Goal: Check status: Check status

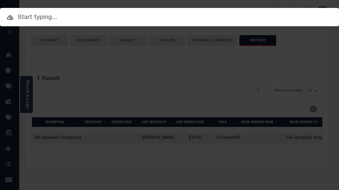
select select "50"
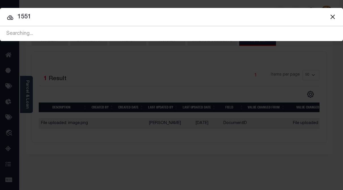
type input "15517"
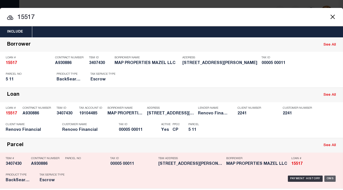
click at [326, 179] on div "OMS" at bounding box center [330, 178] width 12 height 6
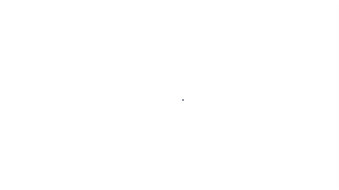
select select "25066"
select select "10"
select select "Escrow"
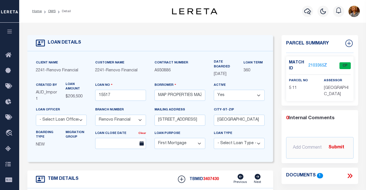
click at [315, 65] on link "2103365" at bounding box center [317, 66] width 16 height 6
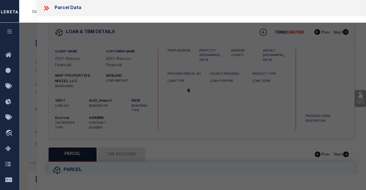
checkbox input "false"
select select "CP"
type input "MAP PROPERTIES MAZEL LLC"
select select "AGW"
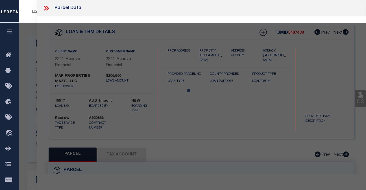
select select
type input "25 LEE ST"
checkbox input "false"
type input "[GEOGRAPHIC_DATA]"
type textarea "74X121 IRR"
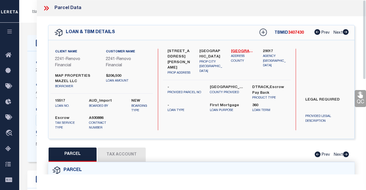
click at [119, 155] on button "Tax Account" at bounding box center [122, 154] width 48 height 14
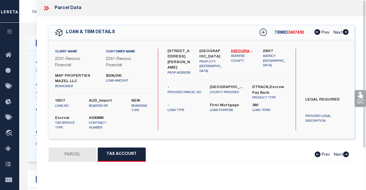
select select "100"
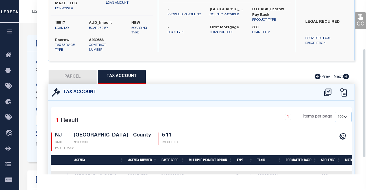
scroll to position [76, 0]
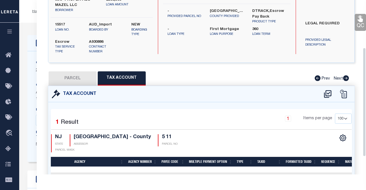
click at [255, 133] on div "Selected 1 Result 1 Items per page 10 25 50 100 NJ STATE SALEM COUNTY - County" at bounding box center [202, 132] width 310 height 39
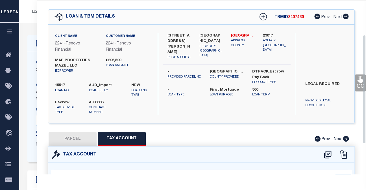
scroll to position [0, 0]
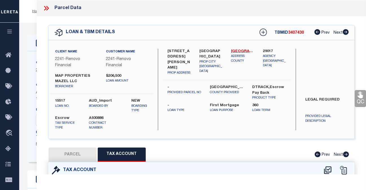
click at [45, 7] on icon at bounding box center [45, 8] width 3 height 5
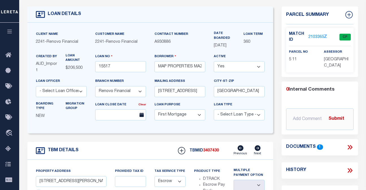
scroll to position [28, 0]
click at [338, 170] on icon at bounding box center [350, 170] width 7 height 7
select select "100"
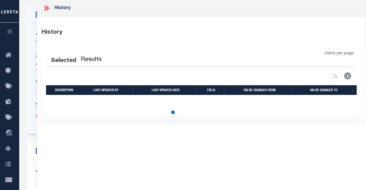
select select "100"
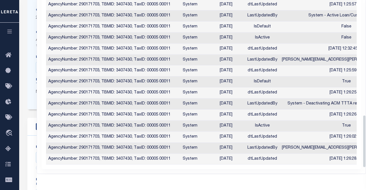
scroll to position [402, 0]
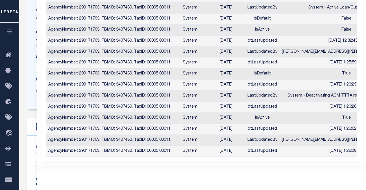
drag, startPoint x: 364, startPoint y: 92, endPoint x: 359, endPoint y: 181, distance: 89.4
click at [338, 181] on div "History History Selected 42 Results 1 25 50" at bounding box center [202, 95] width 330 height 190
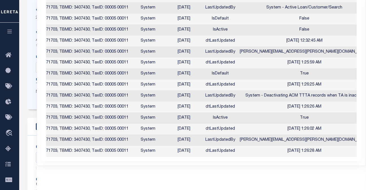
scroll to position [0, 0]
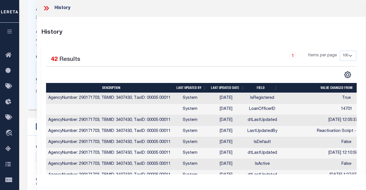
click at [45, 8] on icon at bounding box center [46, 8] width 7 height 7
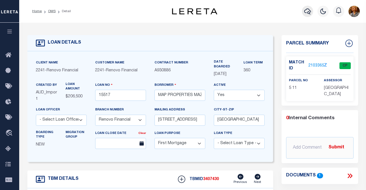
click at [309, 9] on icon "button" at bounding box center [307, 11] width 7 height 6
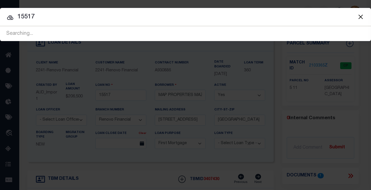
type input "15517"
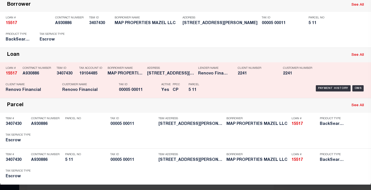
scroll to position [43, 0]
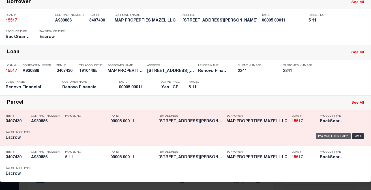
click at [323, 135] on div "Payment History" at bounding box center [332, 136] width 35 height 6
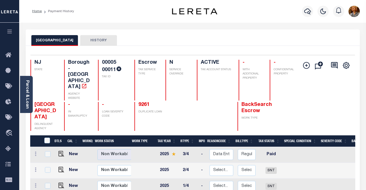
click at [37, 11] on link "Home" at bounding box center [37, 11] width 10 height 3
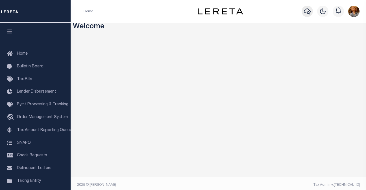
click at [305, 13] on icon "button" at bounding box center [307, 11] width 7 height 6
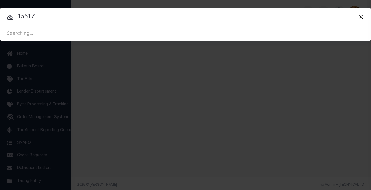
type input "15517"
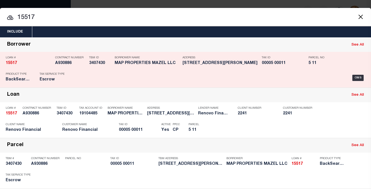
click at [250, 46] on div "Borrower See All" at bounding box center [185, 45] width 371 height 14
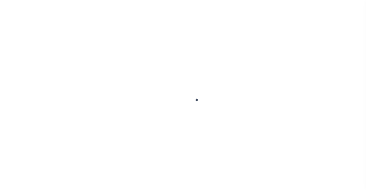
type input "15517"
type input "MAP PROPERTIES MAZEL LLC"
select select
type input "[STREET_ADDRESS]"
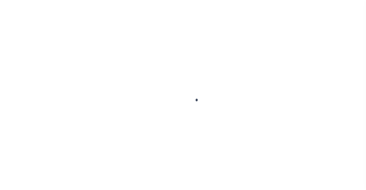
type input "[GEOGRAPHIC_DATA]"
select select "10"
select select "Escrow"
type input "[STREET_ADDRESS][PERSON_NAME]"
select select
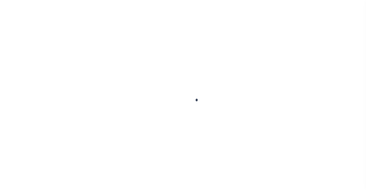
type input "[GEOGRAPHIC_DATA]"
type input "a0kUS000006wlJF"
type input "NJ"
select select
type textarea "LEGAL REQUIRED"
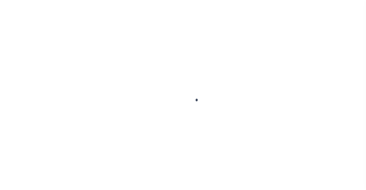
type textarea "Liability Limited to Customer Provided Parcel"
select select "25066"
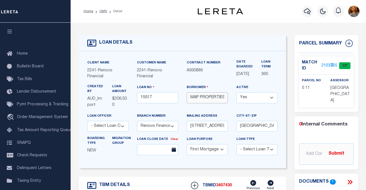
click at [213, 101] on input "MAP PROPERTIES MAZEL LLC" at bounding box center [207, 97] width 41 height 11
click at [306, 12] on icon "button" at bounding box center [307, 11] width 7 height 7
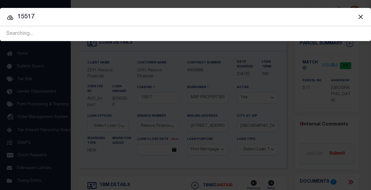
type input "15517"
